Goal: Navigation & Orientation: Find specific page/section

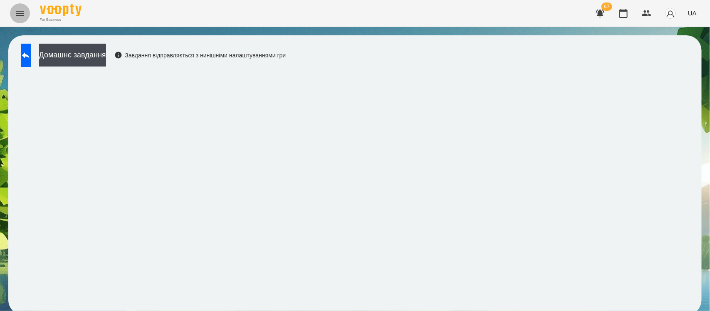
click at [22, 15] on icon "Menu" at bounding box center [20, 13] width 10 height 10
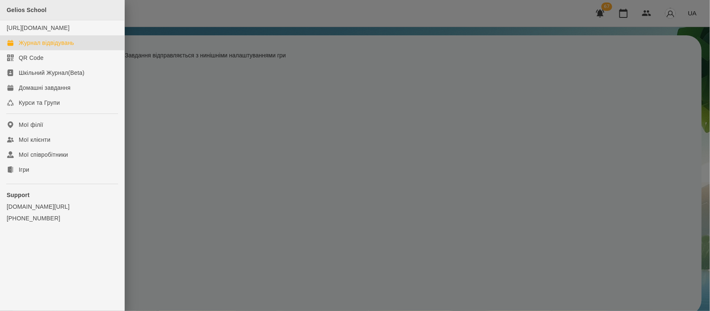
drag, startPoint x: 32, startPoint y: 47, endPoint x: 95, endPoint y: 6, distance: 74.9
click at [32, 47] on div "Журнал відвідувань" at bounding box center [46, 43] width 55 height 8
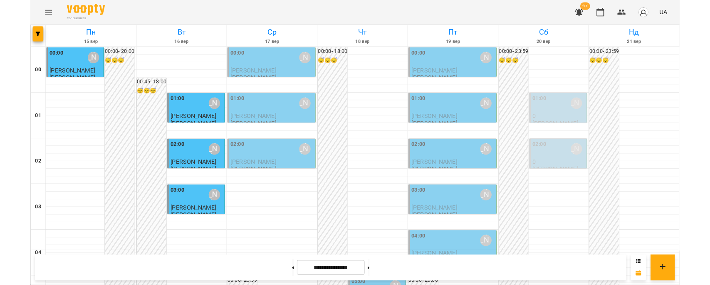
scroll to position [868, 0]
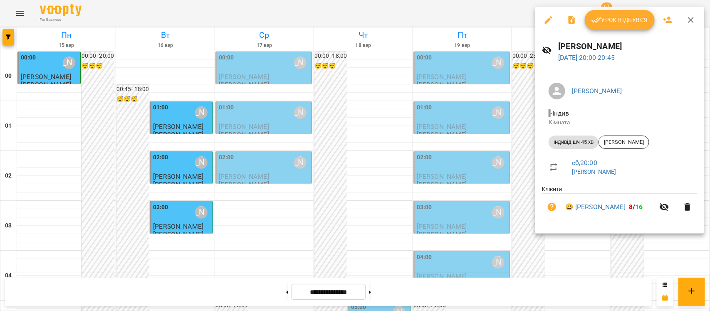
click at [11, 13] on div at bounding box center [355, 155] width 710 height 311
click at [17, 13] on icon "Menu" at bounding box center [19, 13] width 7 height 5
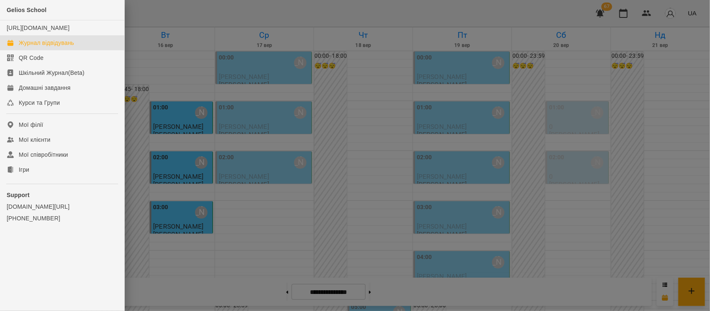
click at [23, 12] on div "Gelios School [URL][DOMAIN_NAME] Журнал відвідувань QR Code Шкільний Журнал(Bet…" at bounding box center [355, 155] width 710 height 311
click at [18, 177] on link "Ігри" at bounding box center [62, 169] width 124 height 15
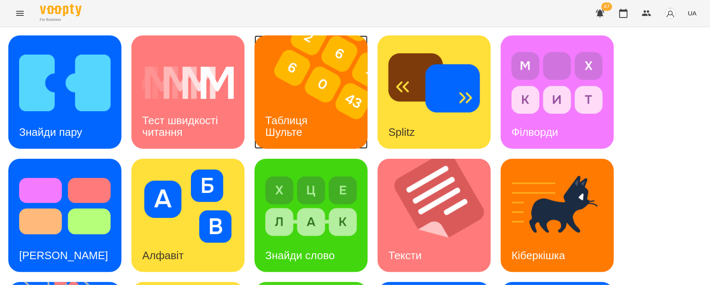
click at [41, 67] on div "Знайди пару Тест швидкості читання Таблиця [PERSON_NAME] Splitz Філворди Тест С…" at bounding box center [355, 276] width 694 height 483
click at [54, 79] on img at bounding box center [65, 82] width 92 height 73
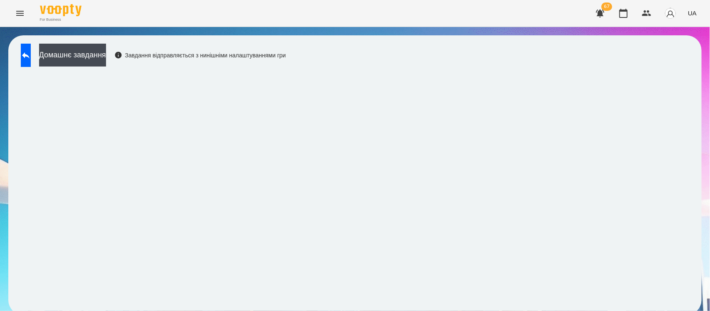
scroll to position [4, 0]
